Goal: Task Accomplishment & Management: Complete application form

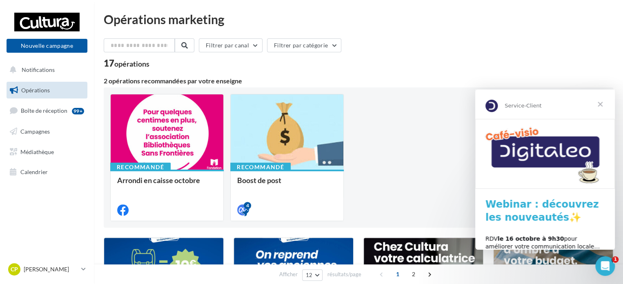
click at [600, 107] on span "Fermer" at bounding box center [599, 103] width 29 height 29
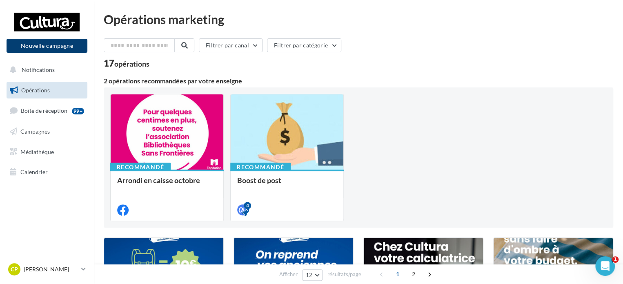
click at [25, 48] on button "Nouvelle campagne" at bounding box center [47, 46] width 81 height 14
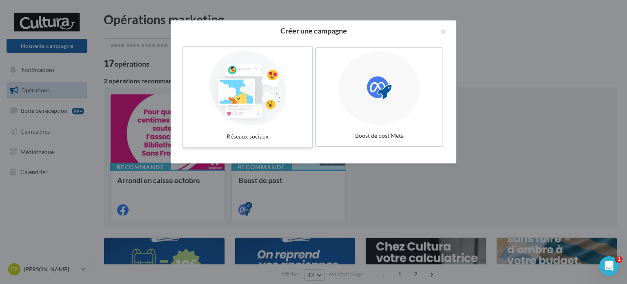
click at [236, 100] on div at bounding box center [248, 88] width 122 height 75
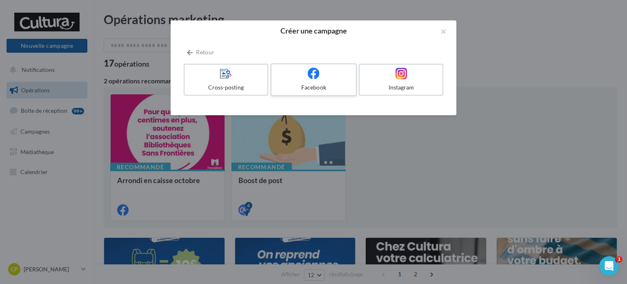
click at [326, 80] on label "Facebook" at bounding box center [314, 79] width 86 height 33
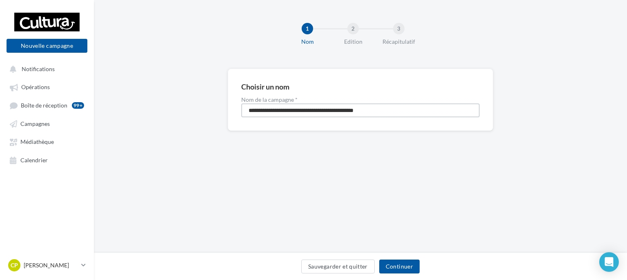
click at [397, 109] on input "**********" at bounding box center [360, 110] width 238 height 14
type input "*"
type input "**********"
click at [411, 268] on button "Continuer" at bounding box center [399, 266] width 40 height 14
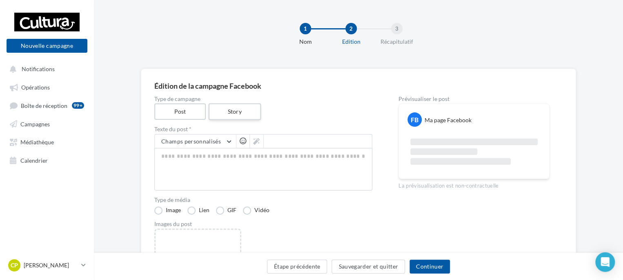
click at [235, 103] on label "Story" at bounding box center [234, 111] width 52 height 17
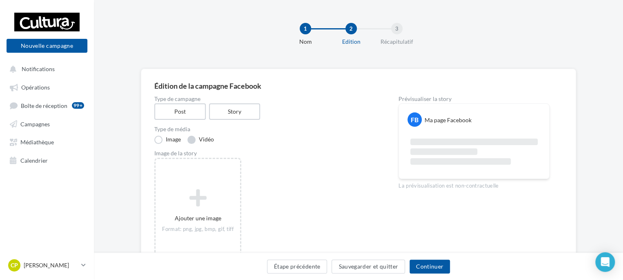
click at [191, 138] on label "Vidéo" at bounding box center [200, 140] width 27 height 8
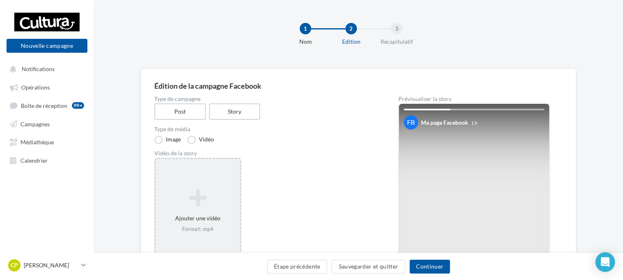
click at [224, 218] on div "Ajouter une vidéo Format: mp4" at bounding box center [198, 211] width 84 height 52
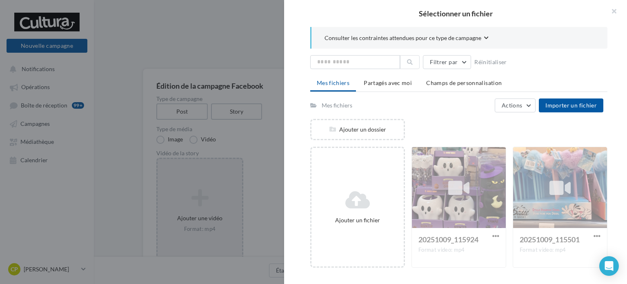
click at [484, 36] on icon "button" at bounding box center [486, 38] width 4 height 5
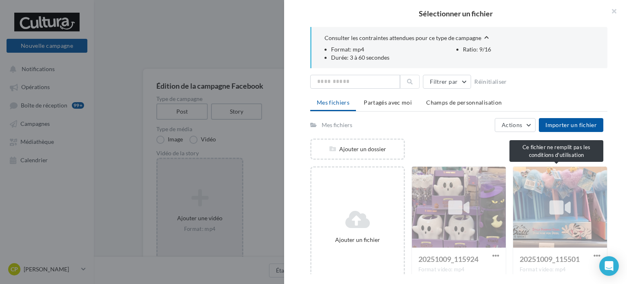
click at [548, 213] on div "20251009_115501 Format video: mp4" at bounding box center [560, 226] width 95 height 121
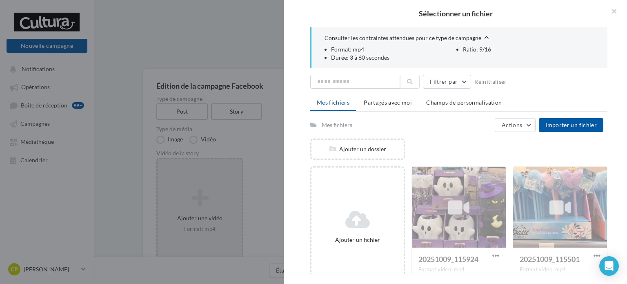
click at [590, 253] on div "20251009_115501 Format video: mp4" at bounding box center [560, 226] width 95 height 121
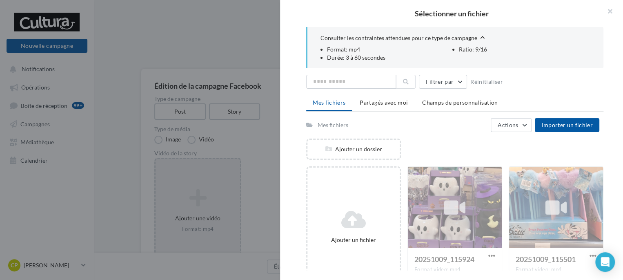
click at [191, 159] on div "Sélectionner un fichier Consulter les contraintes attendues pour ce type de cam…" at bounding box center [198, 159] width 84 height 0
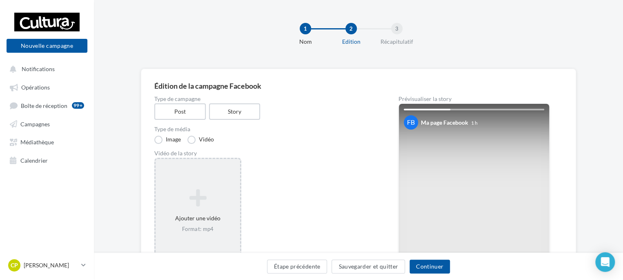
click at [191, 111] on label "Post" at bounding box center [179, 111] width 51 height 16
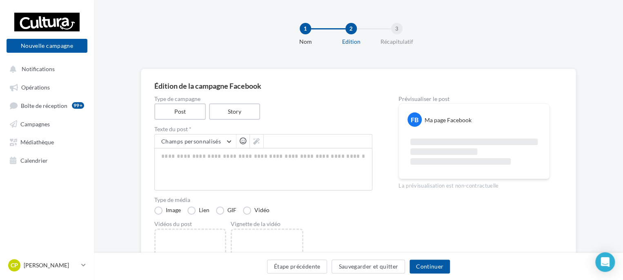
click at [618, 45] on div "1 Nom 2 Edition 3 Récapitulatif" at bounding box center [371, 37] width 529 height 49
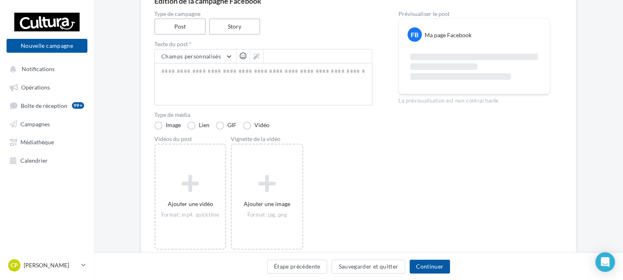
scroll to position [100, 0]
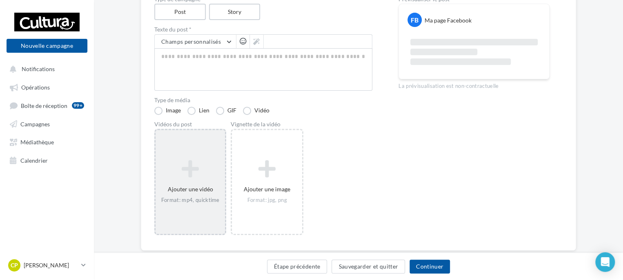
click at [188, 168] on icon at bounding box center [190, 169] width 63 height 20
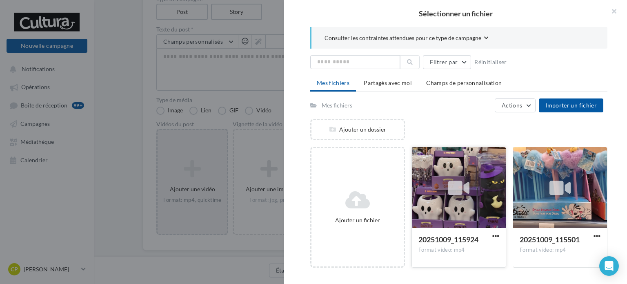
click at [462, 189] on icon at bounding box center [458, 187] width 21 height 19
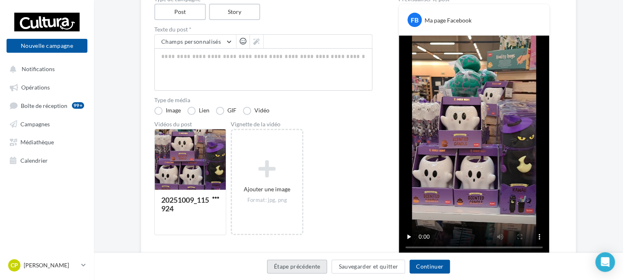
click at [303, 270] on button "Étape précédente" at bounding box center [297, 266] width 60 height 14
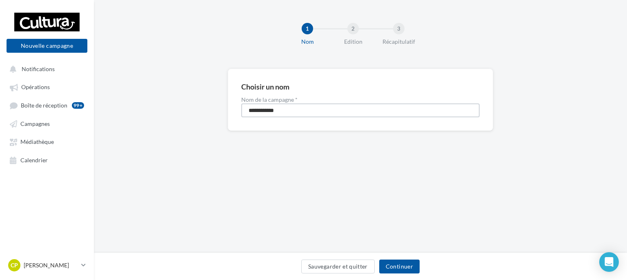
click at [305, 109] on input "**********" at bounding box center [360, 110] width 238 height 14
type input "*"
type input "**********"
click at [403, 271] on button "Continuer" at bounding box center [399, 266] width 40 height 14
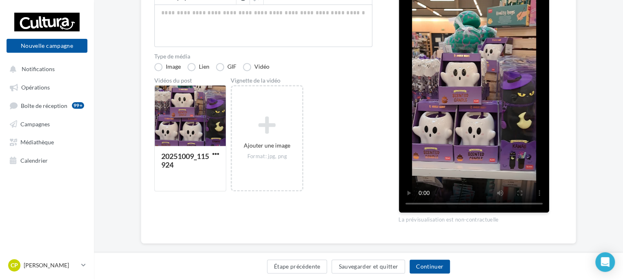
scroll to position [142, 0]
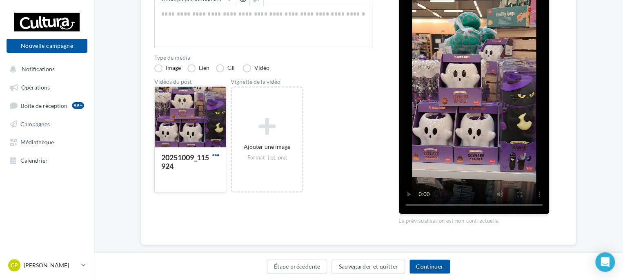
click at [217, 156] on span "button" at bounding box center [215, 154] width 7 height 7
click at [240, 188] on button "Supprimer" at bounding box center [252, 192] width 82 height 21
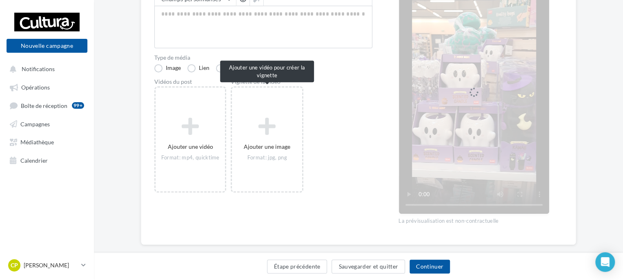
scroll to position [118, 0]
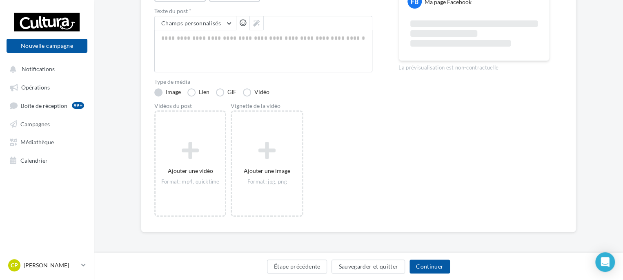
click at [166, 91] on label "Image" at bounding box center [167, 92] width 27 height 8
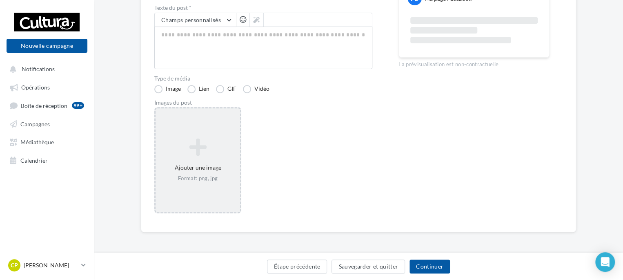
click at [206, 147] on icon at bounding box center [198, 147] width 78 height 20
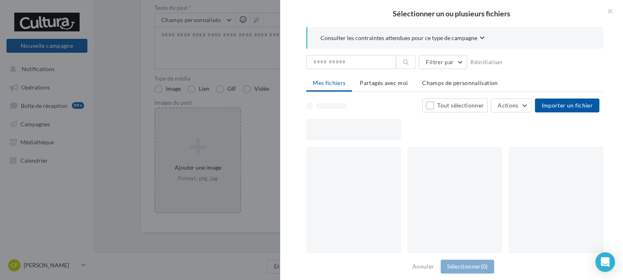
scroll to position [117, 0]
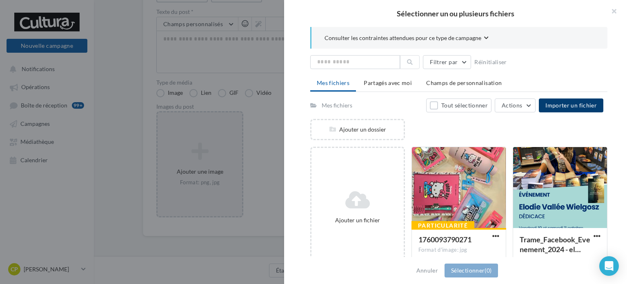
click at [576, 103] on span "Importer un fichier" at bounding box center [570, 105] width 51 height 7
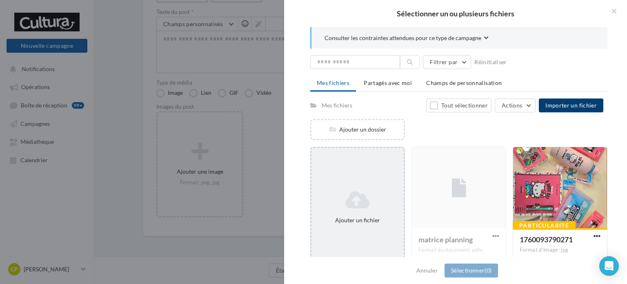
click at [352, 205] on icon at bounding box center [358, 200] width 86 height 20
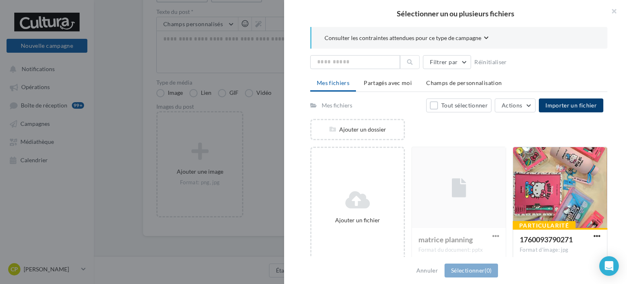
click at [562, 109] on button "Importer un fichier" at bounding box center [571, 105] width 64 height 14
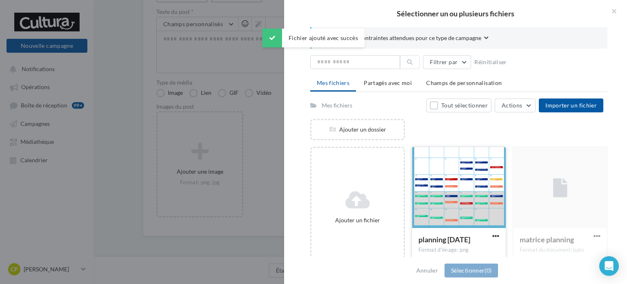
click at [459, 195] on div at bounding box center [459, 188] width 94 height 82
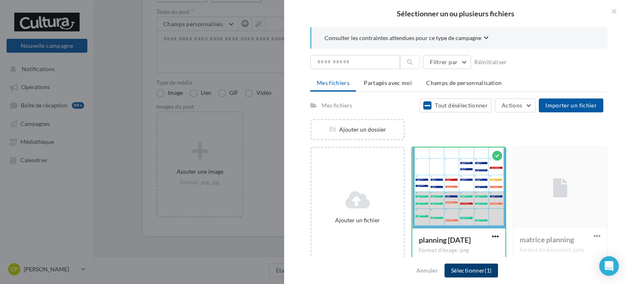
click at [468, 271] on button "Sélectionner (1)" at bounding box center [471, 270] width 53 height 14
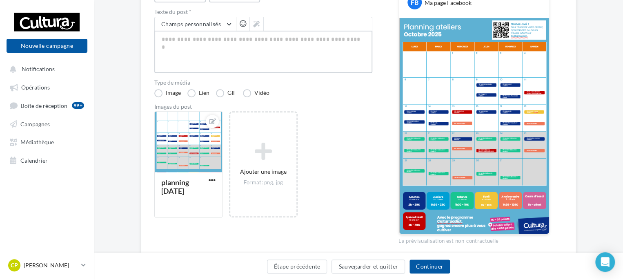
click at [196, 47] on textarea at bounding box center [263, 52] width 218 height 42
paste textarea "**********"
type textarea "**********"
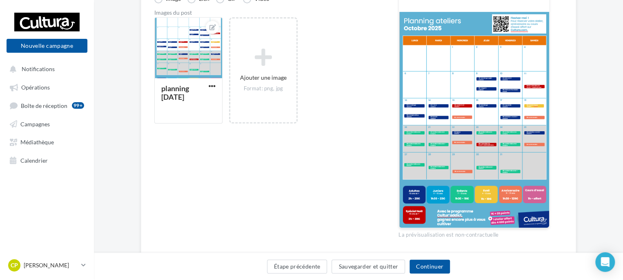
scroll to position [217, 0]
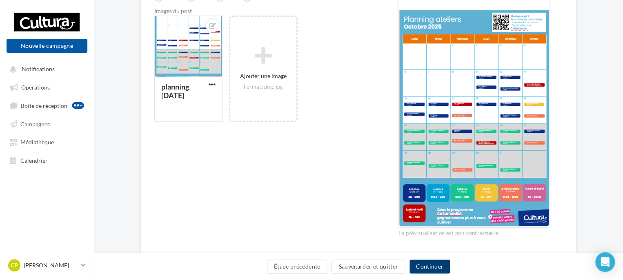
type textarea "**********"
click at [436, 266] on button "Continuer" at bounding box center [429, 266] width 40 height 14
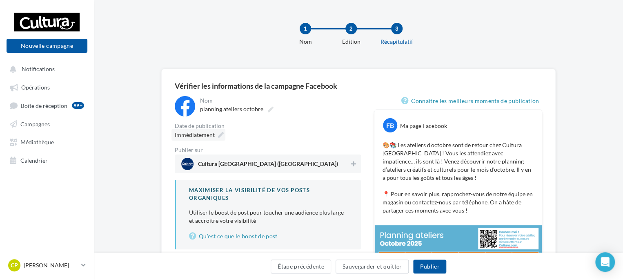
click at [220, 133] on icon at bounding box center [221, 135] width 6 height 6
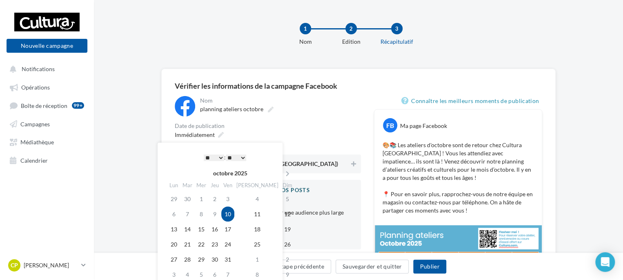
click at [220, 156] on select "* * * * * * * * * * ** ** ** ** ** ** ** ** ** ** ** ** ** **" at bounding box center [214, 157] width 20 height 7
click at [234, 215] on td "10" at bounding box center [227, 213] width 13 height 15
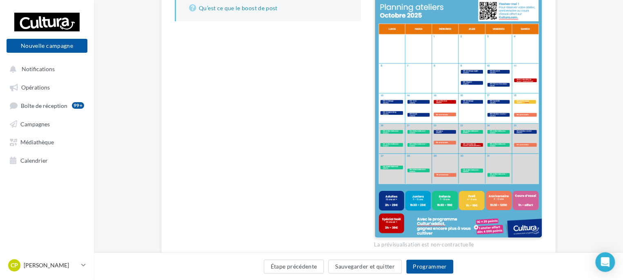
scroll to position [243, 0]
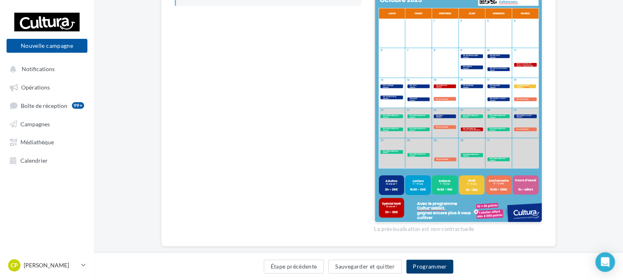
click at [427, 266] on button "Programmer" at bounding box center [429, 266] width 47 height 14
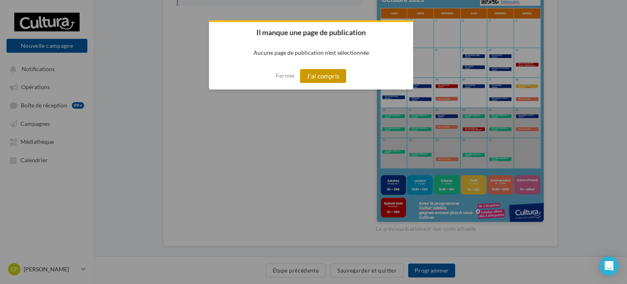
click at [322, 81] on button "J'ai compris" at bounding box center [323, 76] width 47 height 14
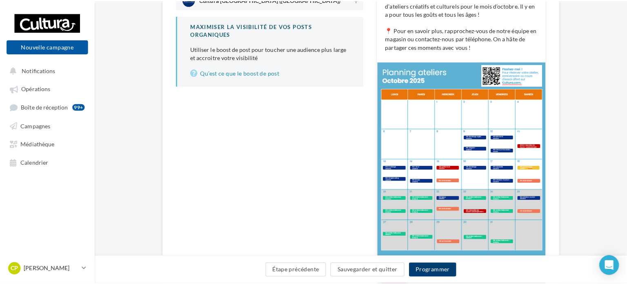
scroll to position [100, 0]
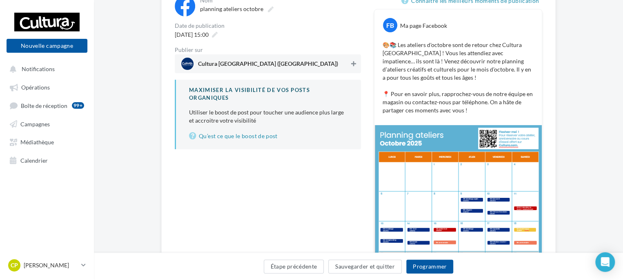
click at [355, 65] on icon at bounding box center [353, 64] width 5 height 6
click at [439, 265] on button "Programmer" at bounding box center [429, 266] width 47 height 14
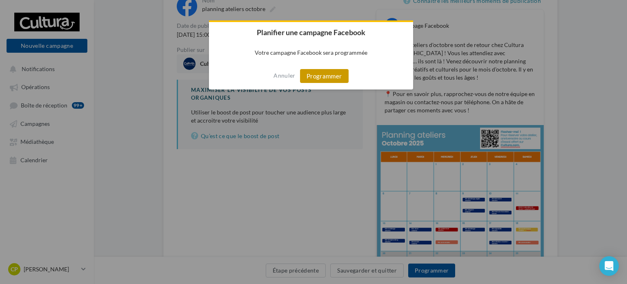
click at [336, 73] on button "Programmer" at bounding box center [324, 76] width 49 height 14
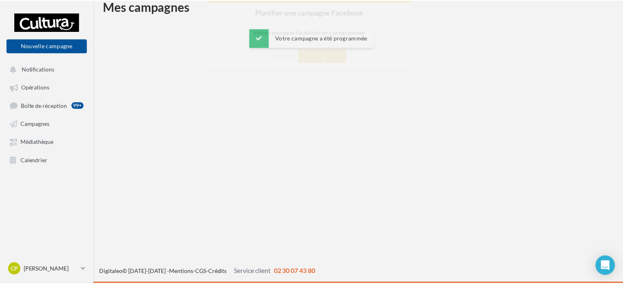
scroll to position [13, 0]
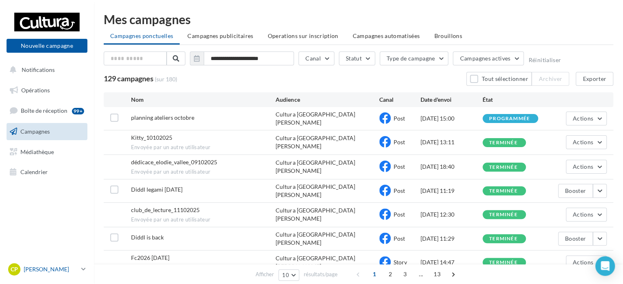
click at [75, 265] on p "[PERSON_NAME]" at bounding box center [51, 269] width 54 height 8
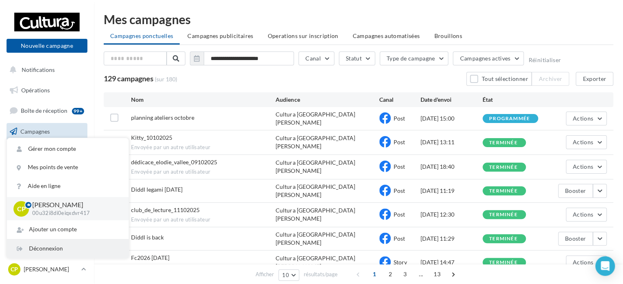
click at [56, 252] on div "Déconnexion" at bounding box center [68, 248] width 122 height 18
